Goal: Information Seeking & Learning: Learn about a topic

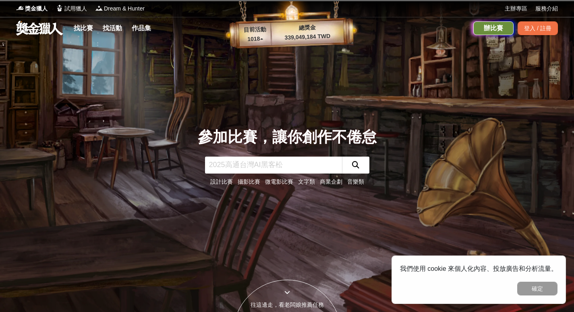
click at [480, 30] on div "辦比賽" at bounding box center [494, 28] width 40 height 14
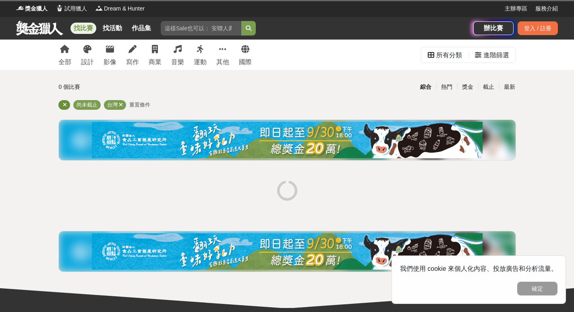
click at [63, 106] on icon at bounding box center [65, 104] width 4 height 5
click at [223, 58] on div "其他" at bounding box center [222, 62] width 13 height 10
click at [225, 60] on div "其他" at bounding box center [222, 62] width 13 height 10
click at [216, 28] on input "search" at bounding box center [201, 28] width 81 height 15
type input "繪畫比賽"
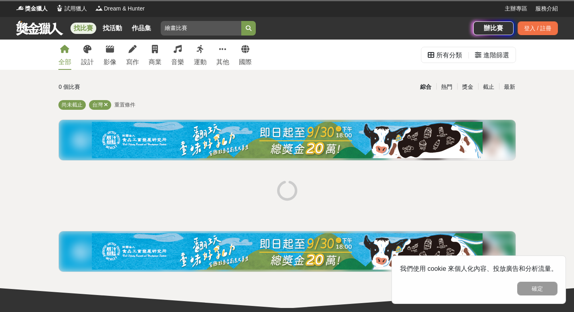
click at [241, 21] on button "submit" at bounding box center [248, 28] width 15 height 15
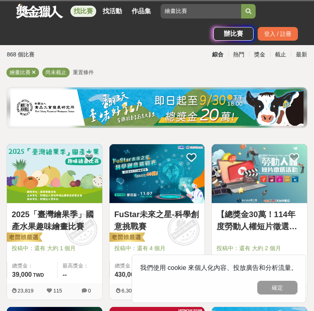
scroll to position [121, 0]
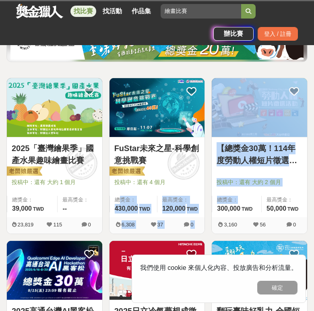
drag, startPoint x: 257, startPoint y: 200, endPoint x: 143, endPoint y: 194, distance: 114.2
click at [64, 110] on img at bounding box center [55, 107] width 96 height 59
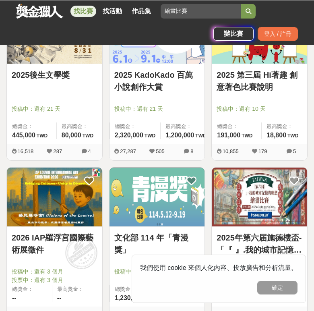
scroll to position [1249, 0]
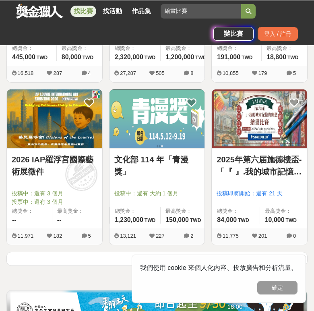
click at [256, 137] on img at bounding box center [260, 118] width 96 height 59
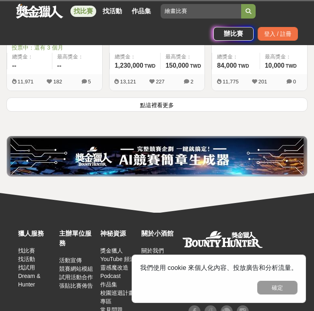
scroll to position [1411, 0]
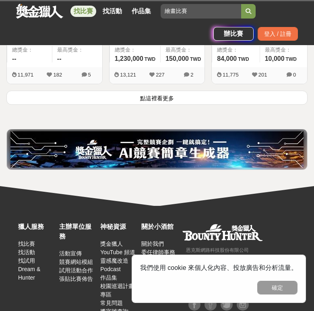
click at [177, 100] on button "點這裡看更多" at bounding box center [156, 98] width 301 height 14
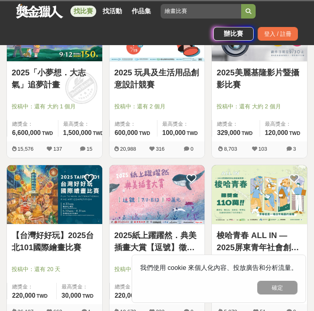
click at [54, 188] on img at bounding box center [55, 194] width 96 height 59
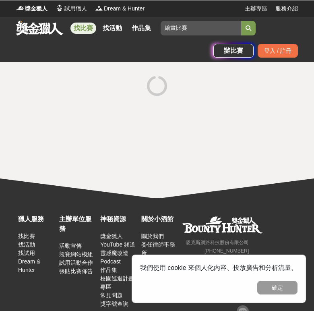
drag, startPoint x: 160, startPoint y: 135, endPoint x: 164, endPoint y: 154, distance: 19.2
click at [164, 154] on div at bounding box center [157, 130] width 314 height 136
click at [89, 129] on div at bounding box center [157, 130] width 314 height 136
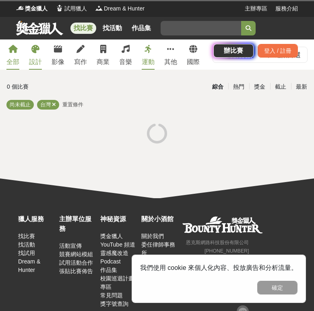
click at [30, 62] on div "設計" at bounding box center [35, 62] width 13 height 10
click at [189, 30] on input "search" at bounding box center [201, 28] width 81 height 15
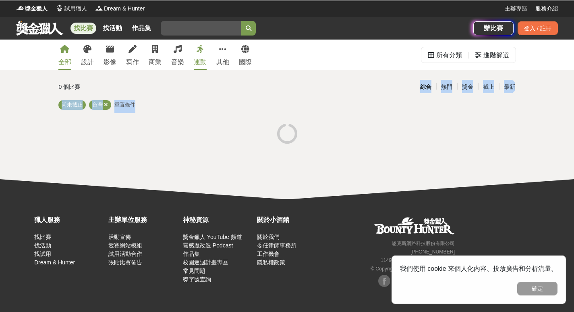
drag, startPoint x: 339, startPoint y: 87, endPoint x: 266, endPoint y: 127, distance: 83.3
click at [266, 128] on div "0 個比賽 綜合 熱門 獎金 截止 最新 尚未截止 台灣 重置條件" at bounding box center [287, 114] width 471 height 70
click at [260, 118] on div "0 個比賽 綜合 熱門 獎金 截止 最新 尚未截止 台灣 重置條件" at bounding box center [287, 114] width 471 height 70
click at [222, 28] on input "search" at bounding box center [201, 28] width 81 height 15
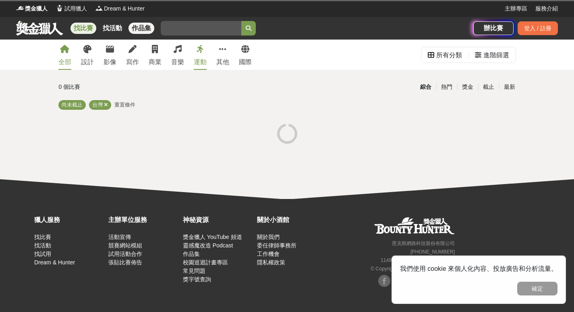
click at [145, 25] on link "作品集" at bounding box center [142, 28] width 26 height 11
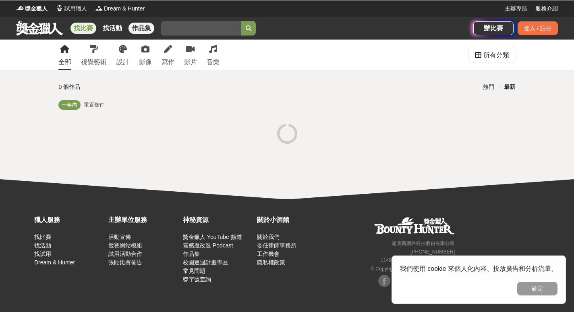
click at [92, 25] on link "找比賽" at bounding box center [84, 28] width 26 height 11
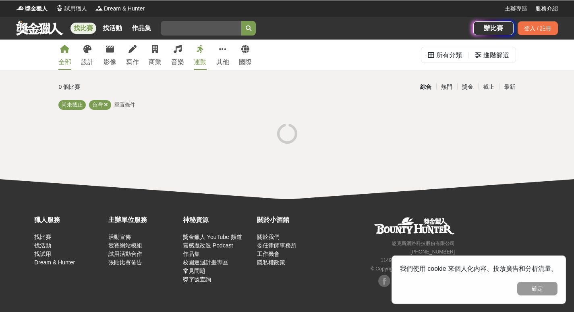
click at [187, 27] on input "search" at bounding box center [201, 28] width 81 height 15
type input "繪畫"
click at [241, 21] on button "submit" at bounding box center [248, 28] width 15 height 15
click at [245, 31] on button "submit" at bounding box center [248, 28] width 15 height 15
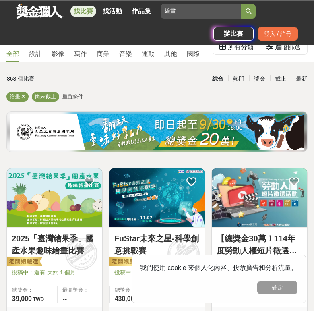
scroll to position [121, 0]
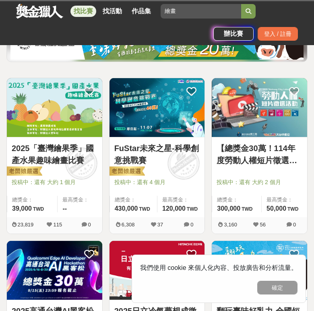
click at [91, 112] on img at bounding box center [55, 107] width 96 height 59
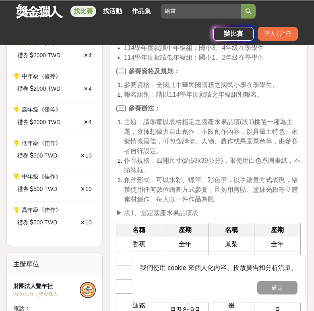
scroll to position [363, 0]
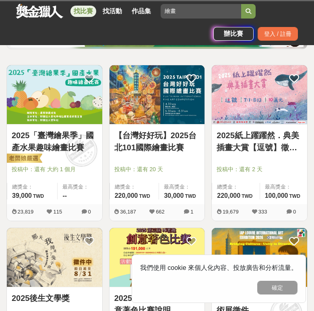
scroll to position [121, 0]
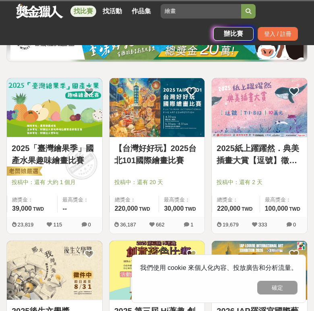
click at [143, 120] on img at bounding box center [158, 107] width 96 height 59
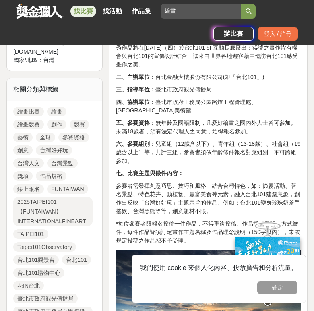
scroll to position [403, 0]
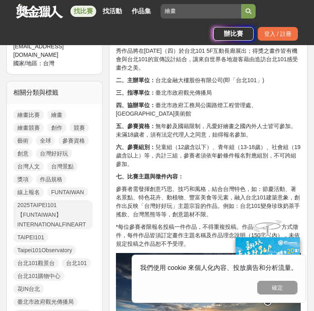
click at [89, 167] on div "繪畫比賽 繪畫 繪畫競賽 創作 競賽 藝術 全球 參賽資格 創意 台灣好好玩 台灣人文 台灣景點 獎項 作品規格 線上報名 FUNTAIWAN 2025TAI…" at bounding box center [55, 226] width 96 height 244
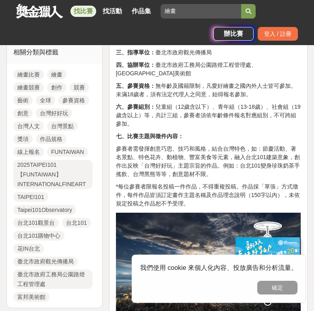
click at [59, 108] on link "台灣好好玩" at bounding box center [54, 113] width 36 height 10
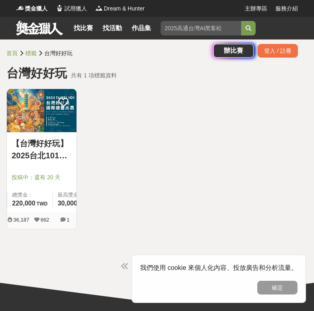
click at [59, 139] on link "【台灣好好玩】2025台北101國際繪畫比賽" at bounding box center [42, 149] width 60 height 24
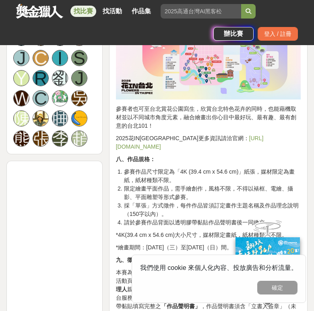
scroll to position [806, 0]
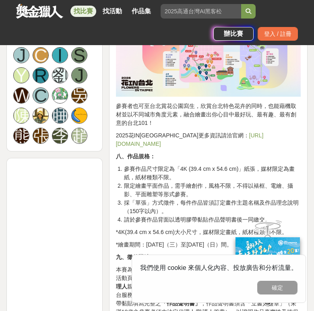
drag, startPoint x: 215, startPoint y: 107, endPoint x: 164, endPoint y: 155, distance: 70.1
click at [164, 165] on li "參賽作品尺寸限定為「4K (39.4 cm x 54.6 cm)」紙張，媒材限定為畫紙，紙材種類不限。" at bounding box center [212, 173] width 177 height 17
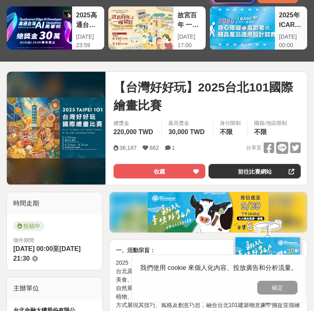
scroll to position [0, 0]
